Goal: Find specific page/section: Locate a particular part of the current website

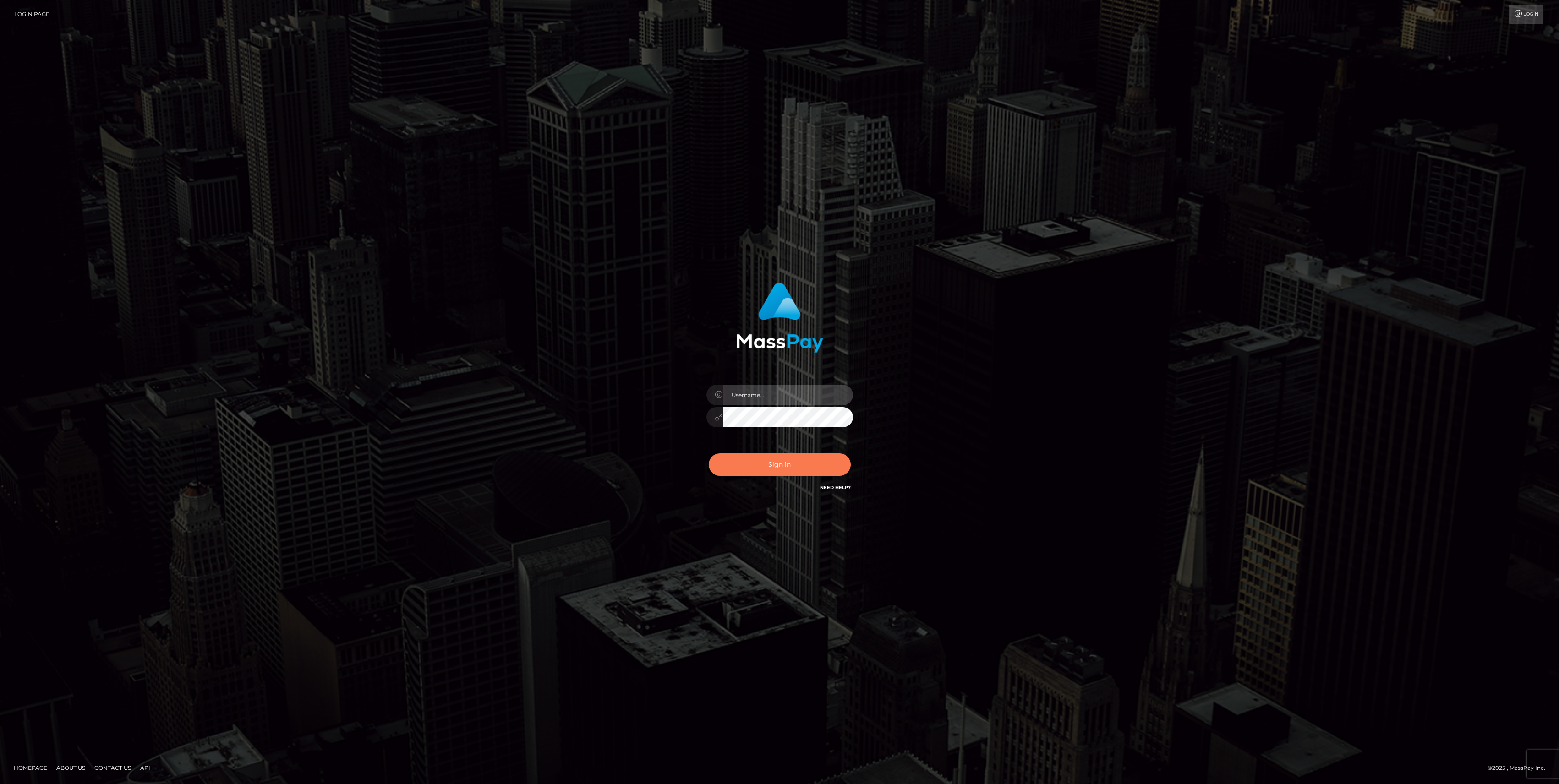
type input "bengreen"
click at [751, 463] on button "Sign in" at bounding box center [780, 464] width 142 height 22
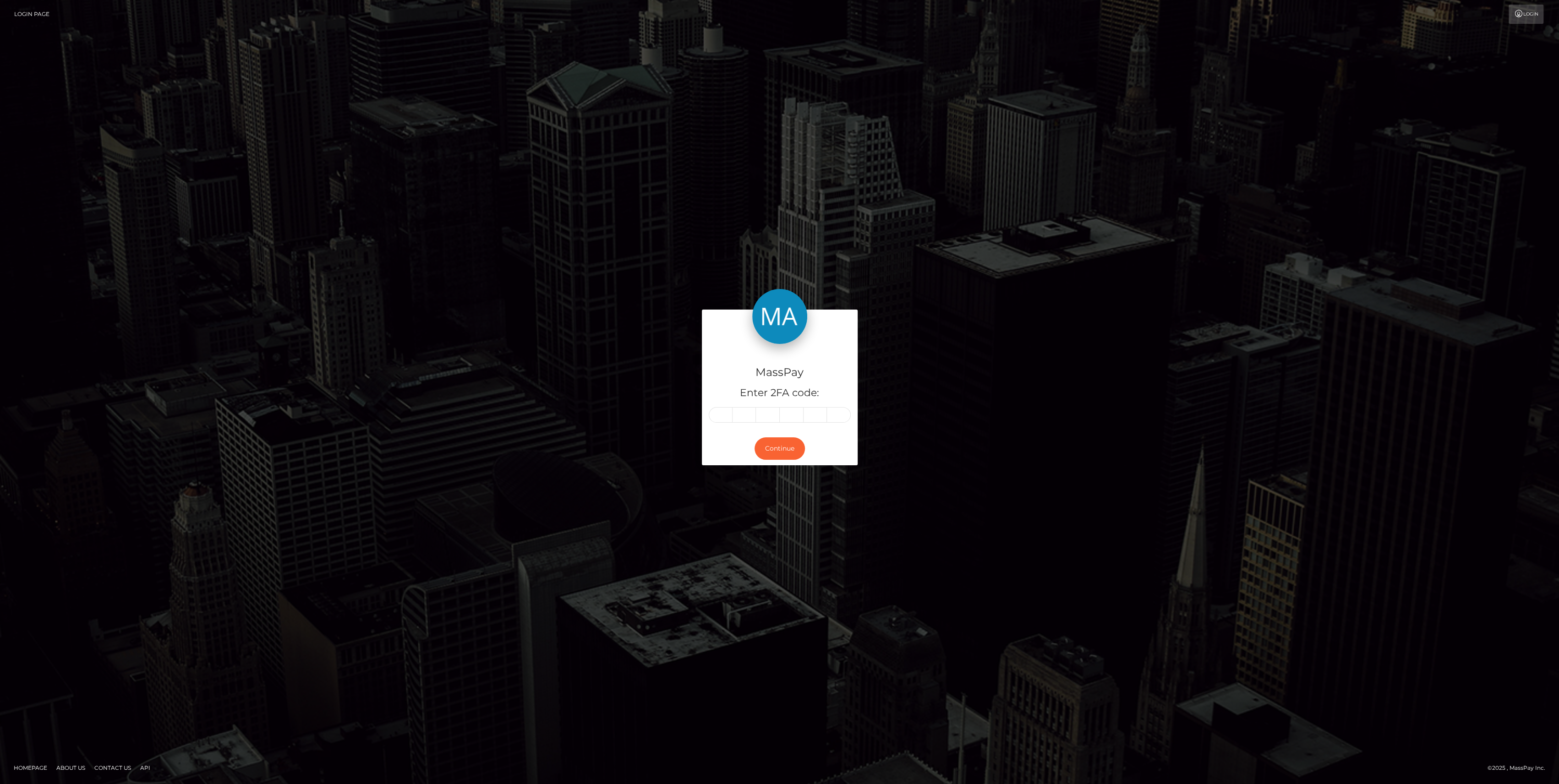
click at [718, 406] on div "MassPay Enter 2FA code:" at bounding box center [780, 387] width 156 height 88
drag, startPoint x: 718, startPoint y: 406, endPoint x: 706, endPoint y: 410, distance: 12.6
click at [706, 410] on div "MassPay Enter 2FA code:" at bounding box center [780, 387] width 156 height 88
click at [717, 416] on input "text" at bounding box center [720, 415] width 24 height 16
paste input "9"
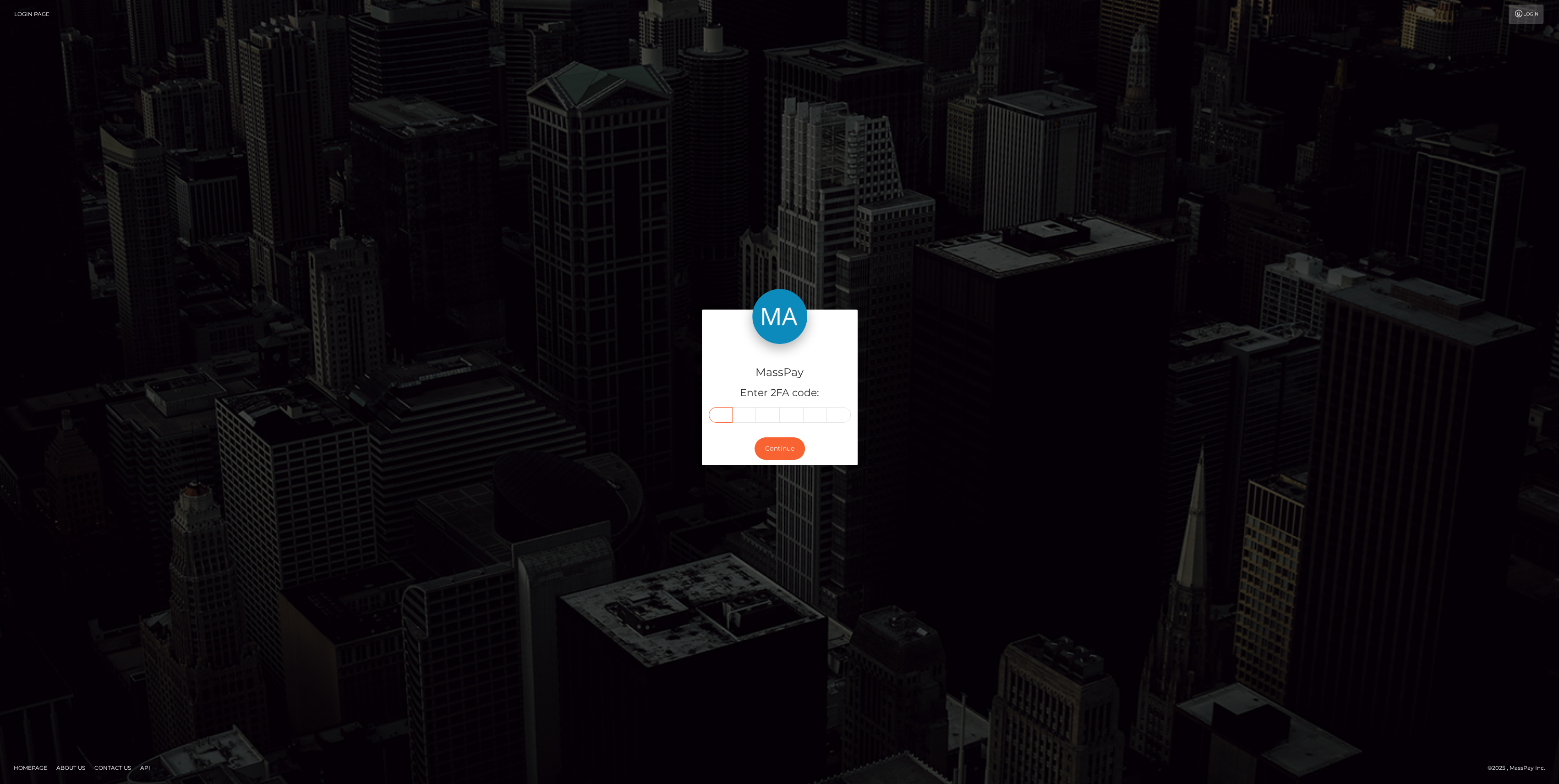
type input "9"
type input "3"
type input "1"
type input "0"
type input "9"
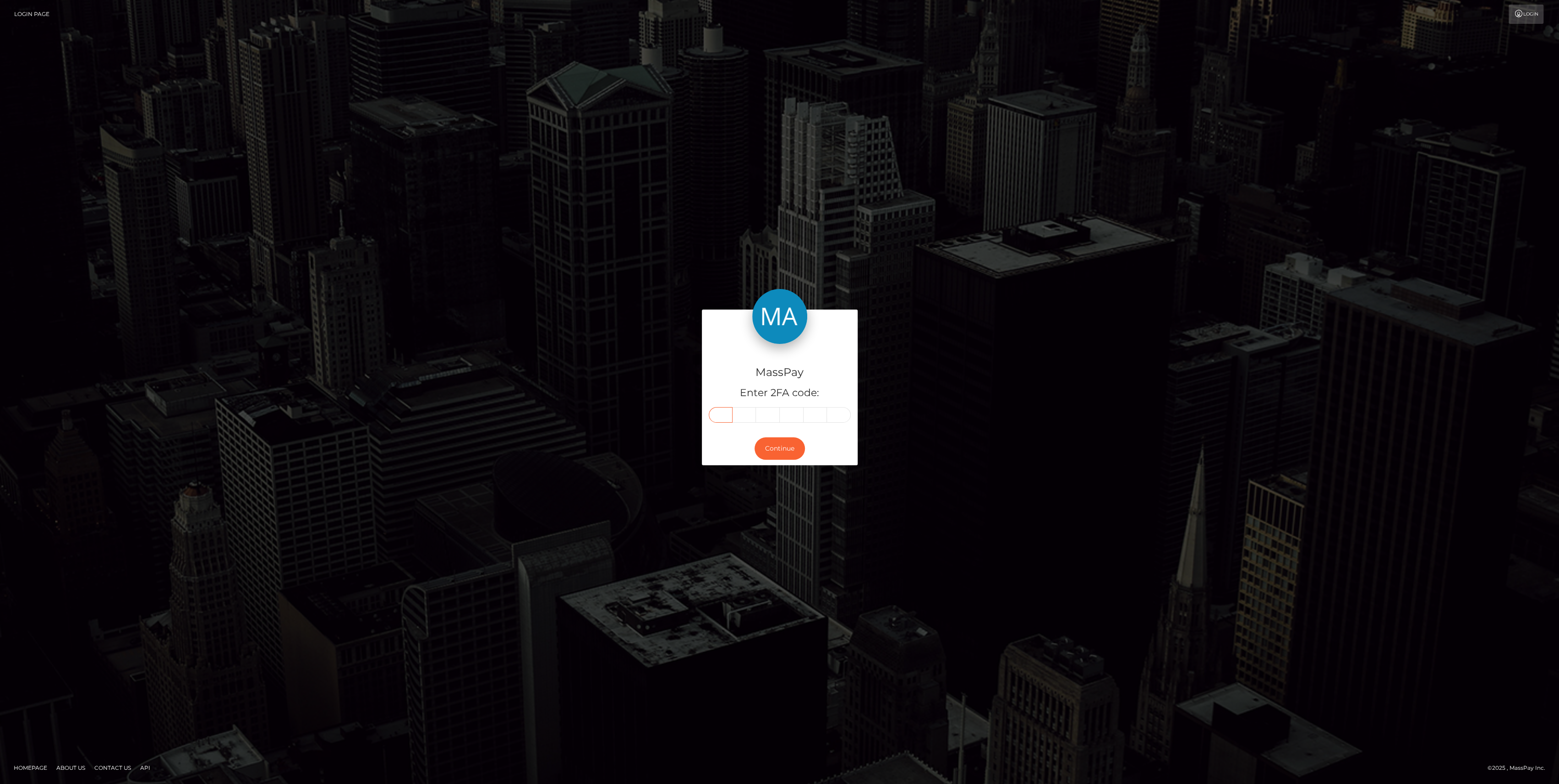
type input "6"
click at [774, 462] on div "Continue" at bounding box center [780, 448] width 156 height 33
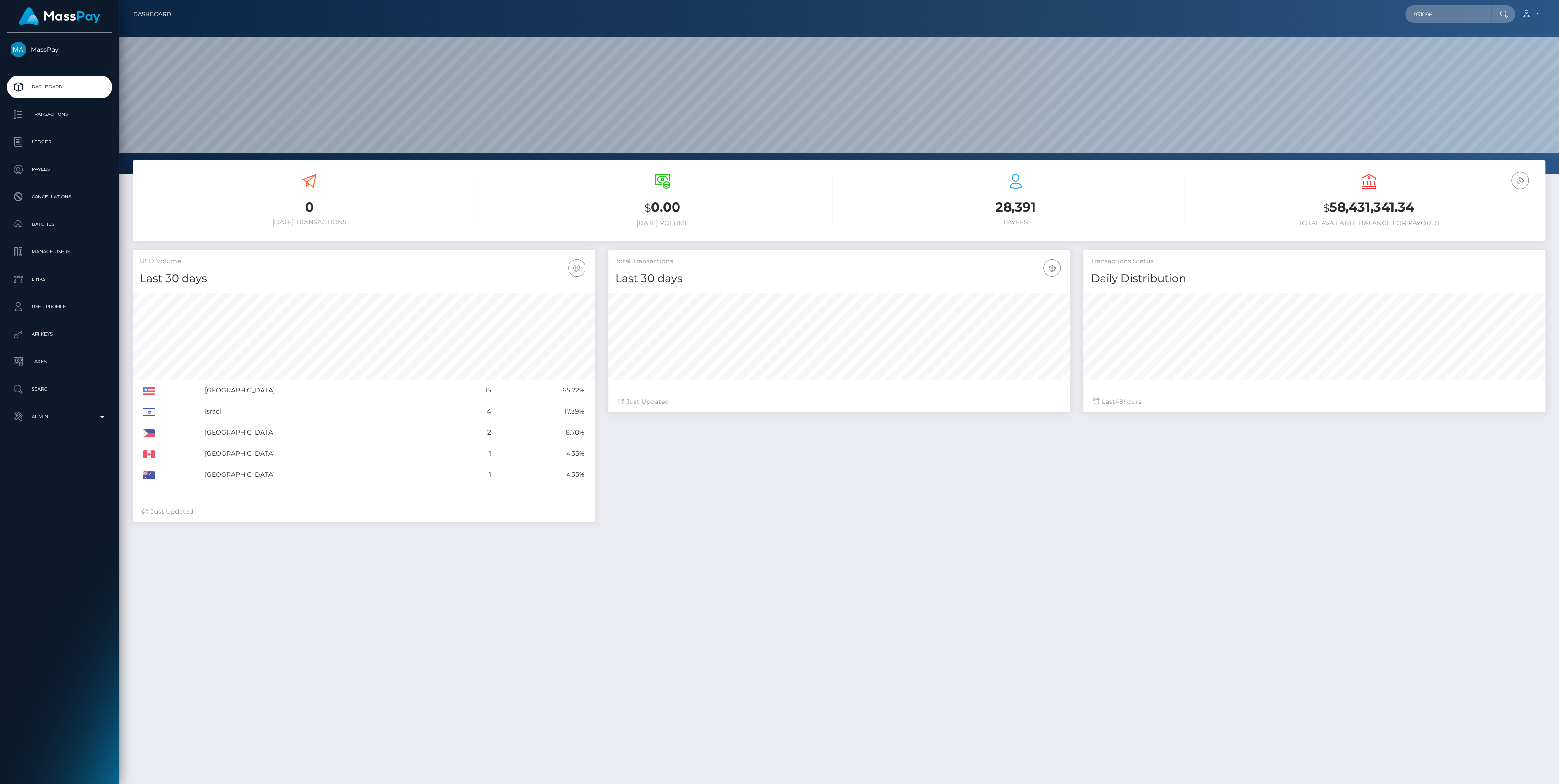
scroll to position [162, 462]
click at [1417, 15] on input "931096" at bounding box center [1448, 14] width 86 height 18
click at [1417, 14] on input "931096" at bounding box center [1448, 14] width 86 height 18
paste input "pout_jvdTrvOJFbk2V"
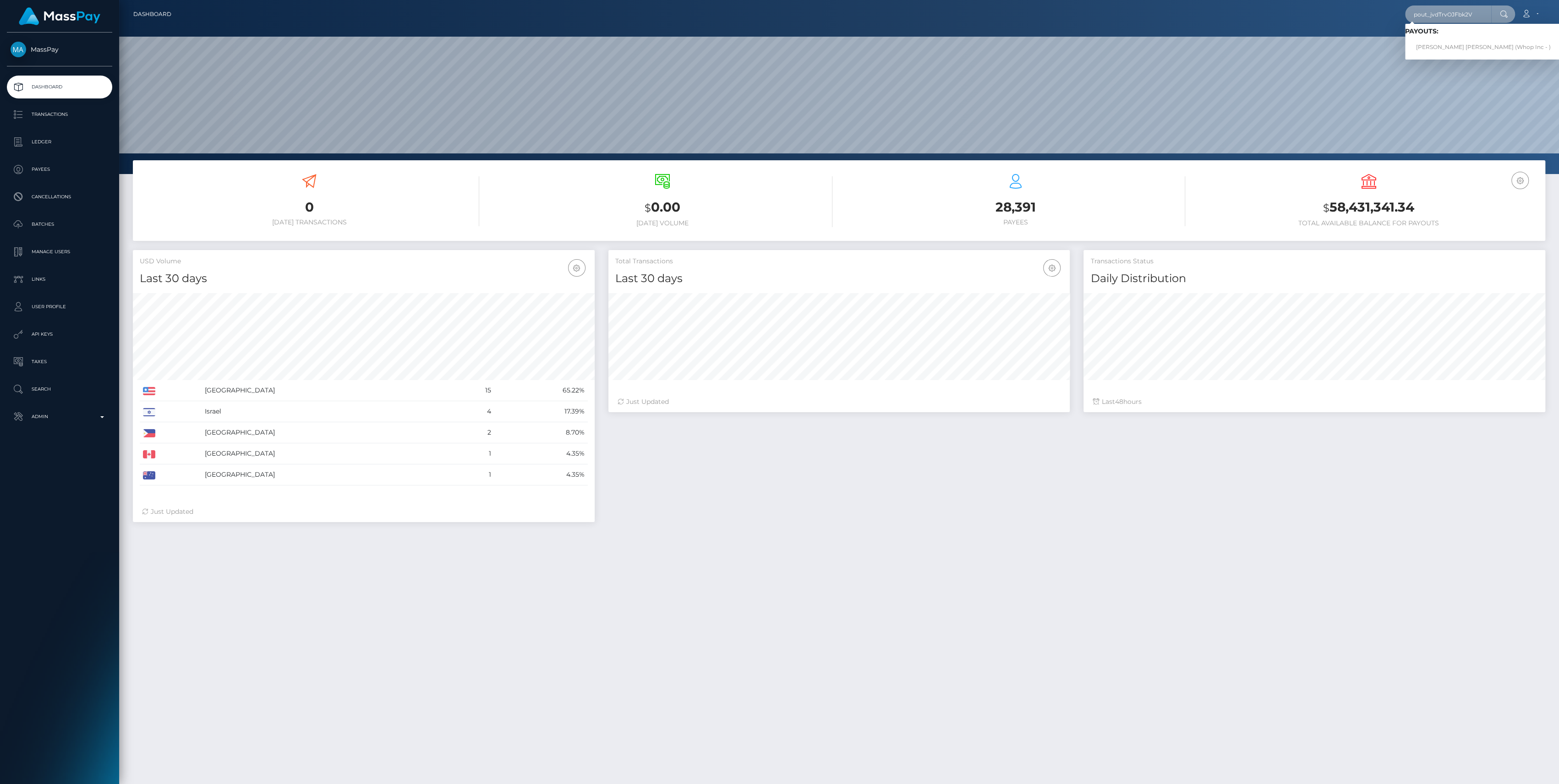
type input "pout_jvdTrvOJFbk2V"
click at [1449, 41] on link "DANIEL ALEXIO PIMENTEL (Whop Inc - )" at bounding box center [1483, 47] width 157 height 17
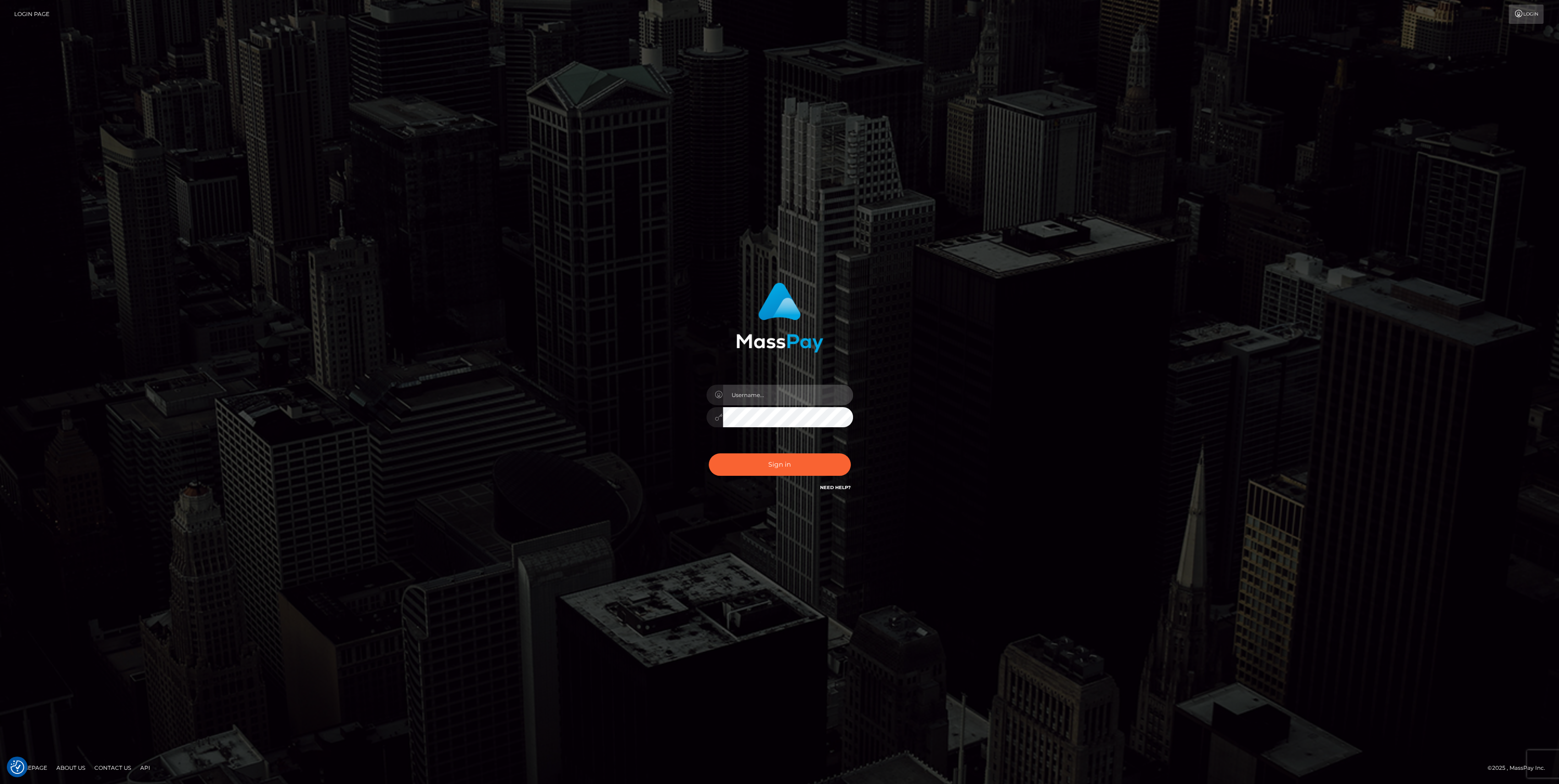
type input "bengreen"
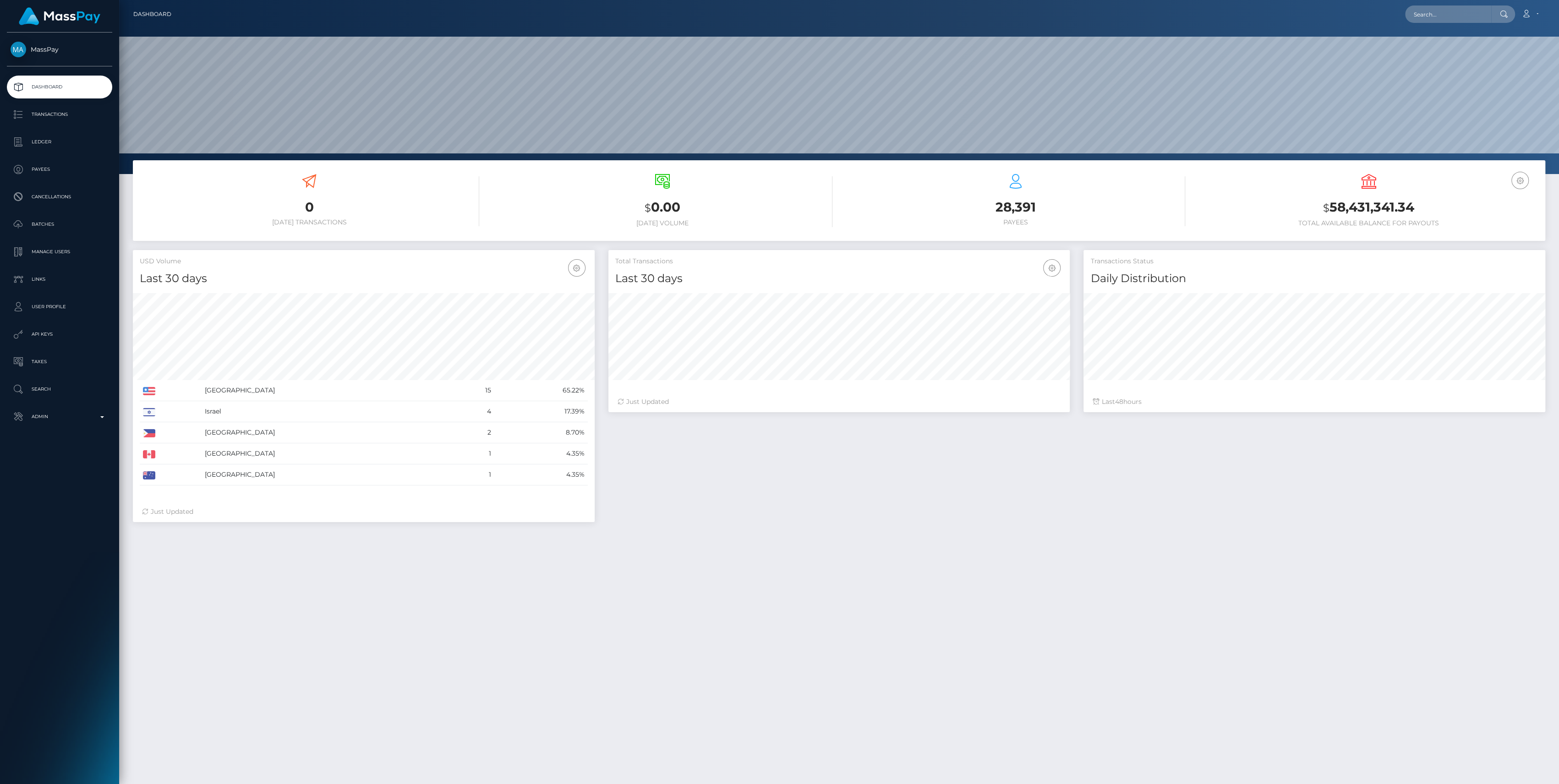
scroll to position [162, 462]
click at [1447, 19] on input "text" at bounding box center [1448, 14] width 86 height 18
paste input "pout_jvdTrvOJFbk2V"
type input "pout_jvdTrvOJFbk2V"
click at [1462, 42] on link "DANIEL ALEXIO PIMENTEL (Whop Inc - )" at bounding box center [1483, 47] width 157 height 17
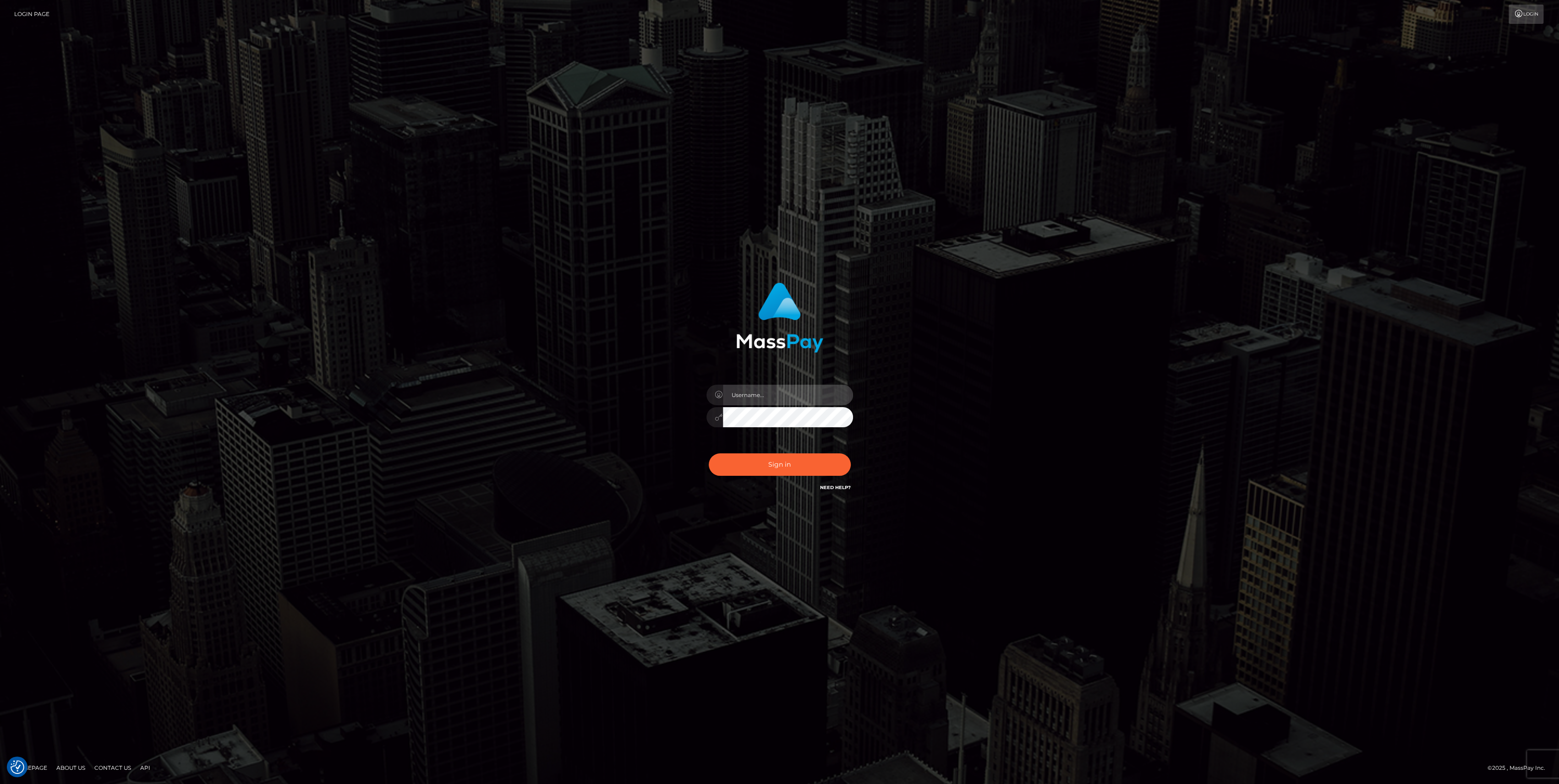
type input "bengreen"
